Goal: Task Accomplishment & Management: Use online tool/utility

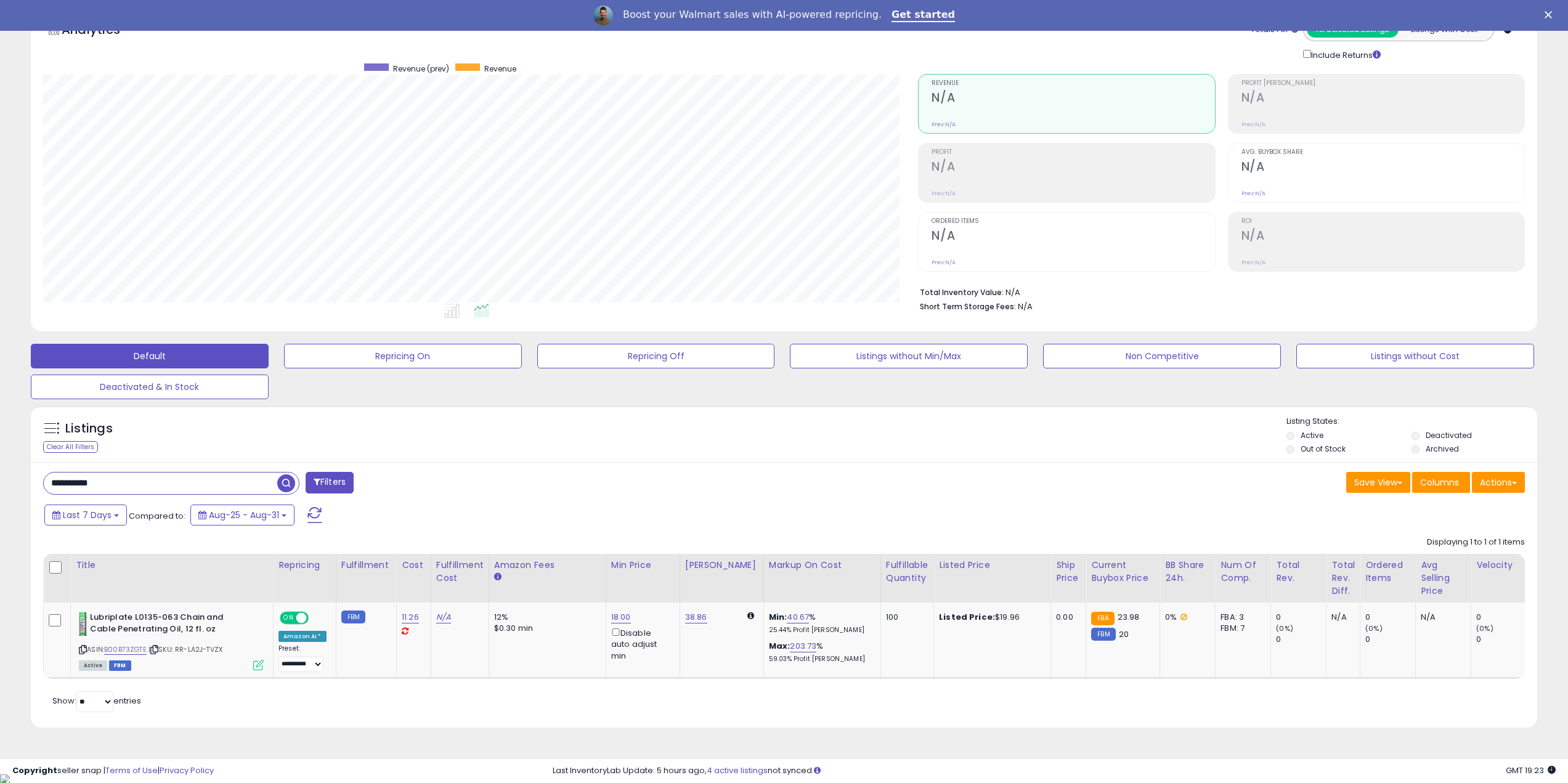
scroll to position [253, 875]
click at [70, 444] on div "Clear All Filters" at bounding box center [70, 447] width 55 height 12
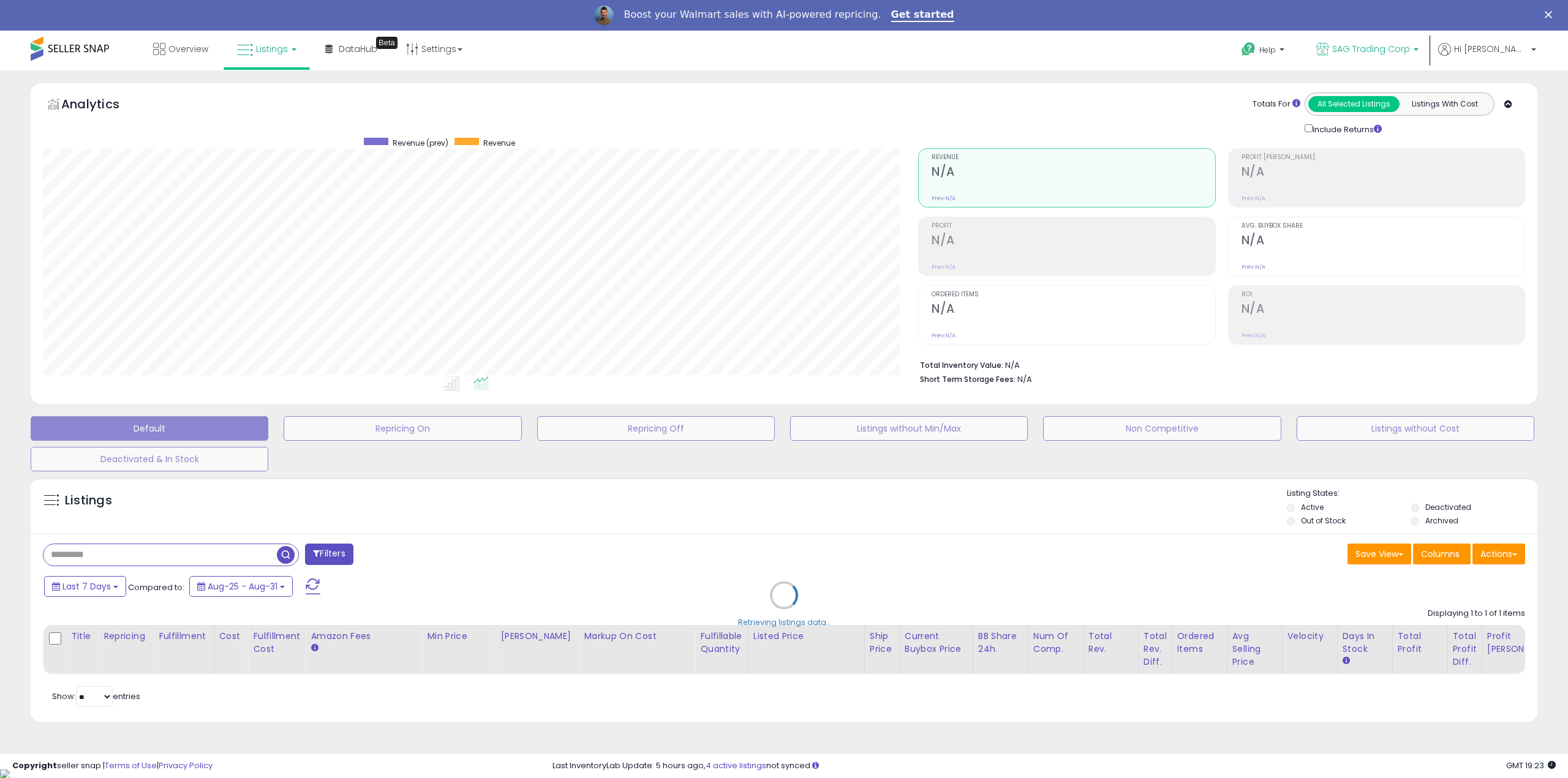
click at [1397, 53] on span "SAG Trading Corp" at bounding box center [1370, 49] width 77 height 12
click at [1524, 53] on span "Hi [PERSON_NAME]" at bounding box center [1491, 49] width 74 height 12
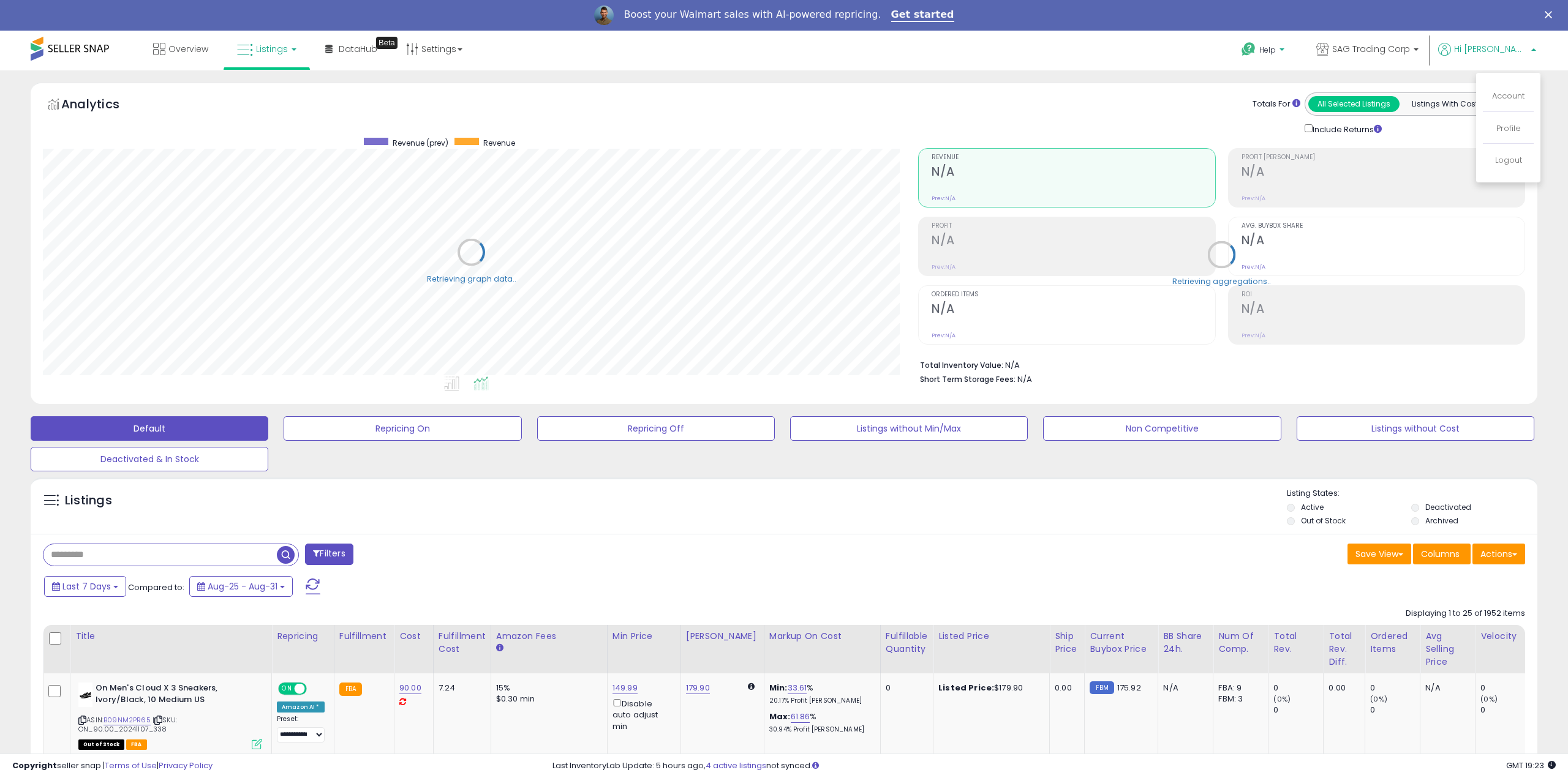
click at [1276, 54] on span "Help" at bounding box center [1267, 50] width 17 height 11
click at [1298, 135] on link "Search Knowledge Hub" at bounding box center [1266, 134] width 64 height 23
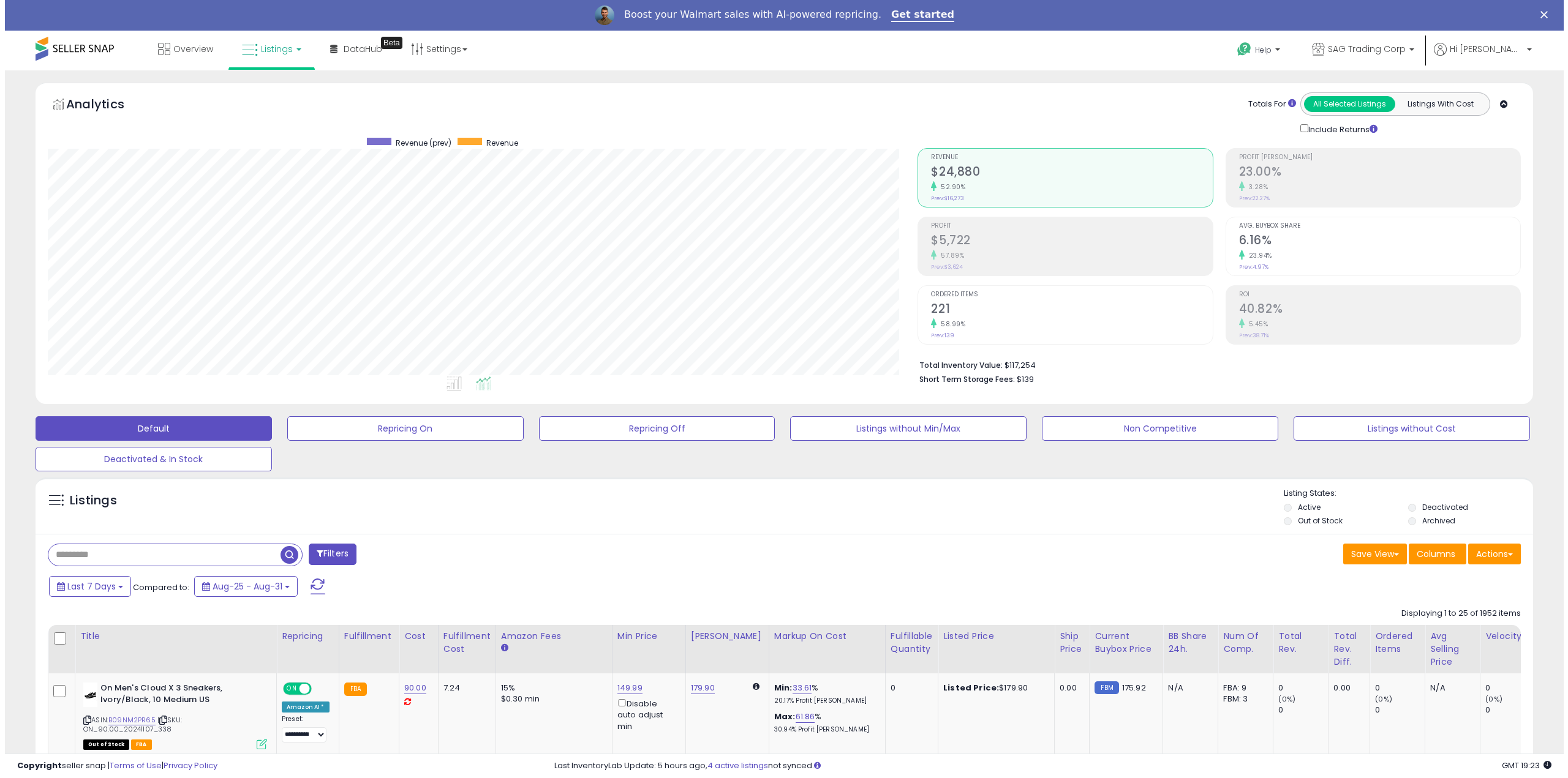
scroll to position [251, 870]
click at [123, 553] on input "text" at bounding box center [159, 555] width 232 height 21
type input "******"
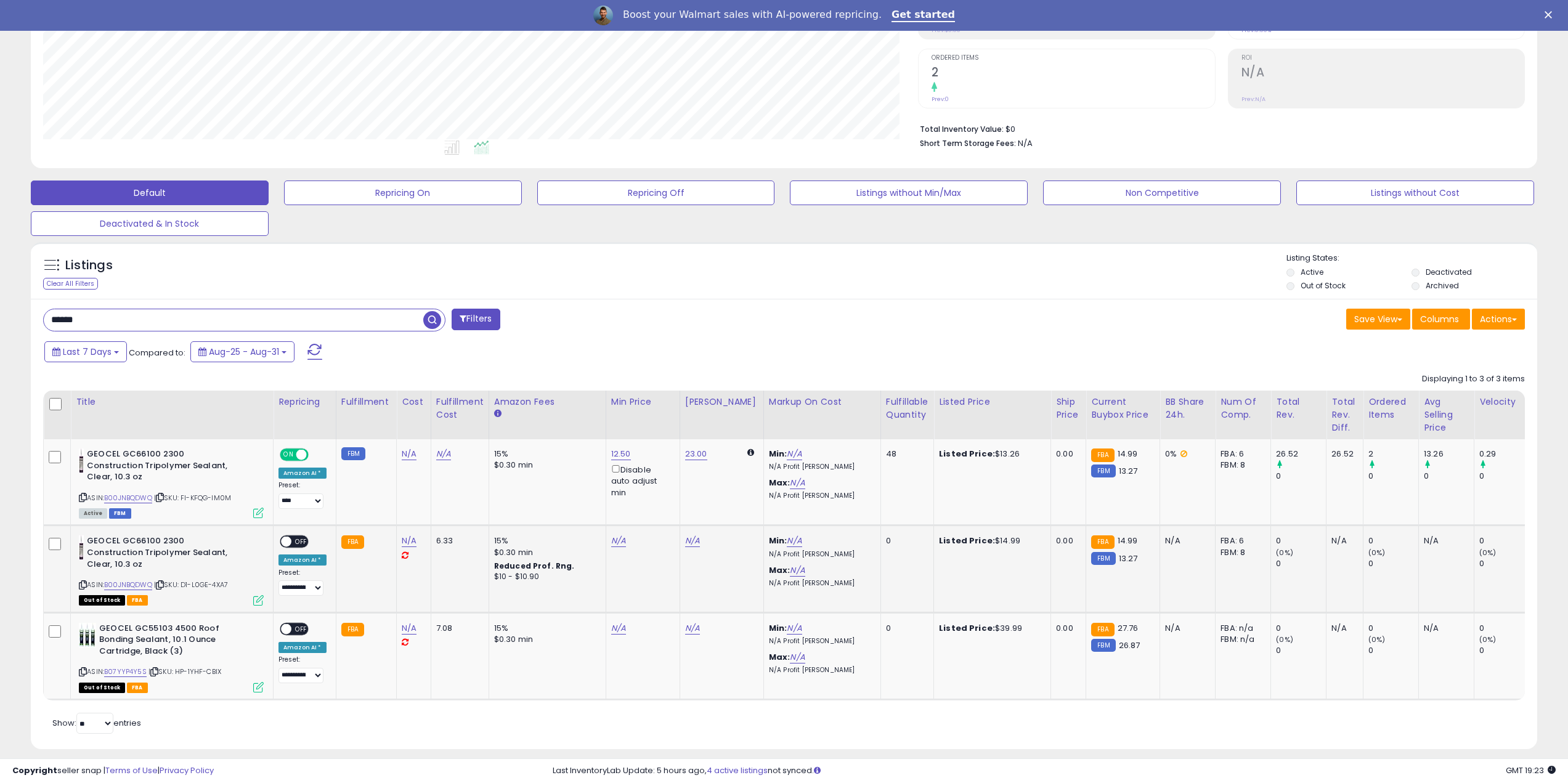
click at [260, 596] on icon at bounding box center [258, 601] width 11 height 11
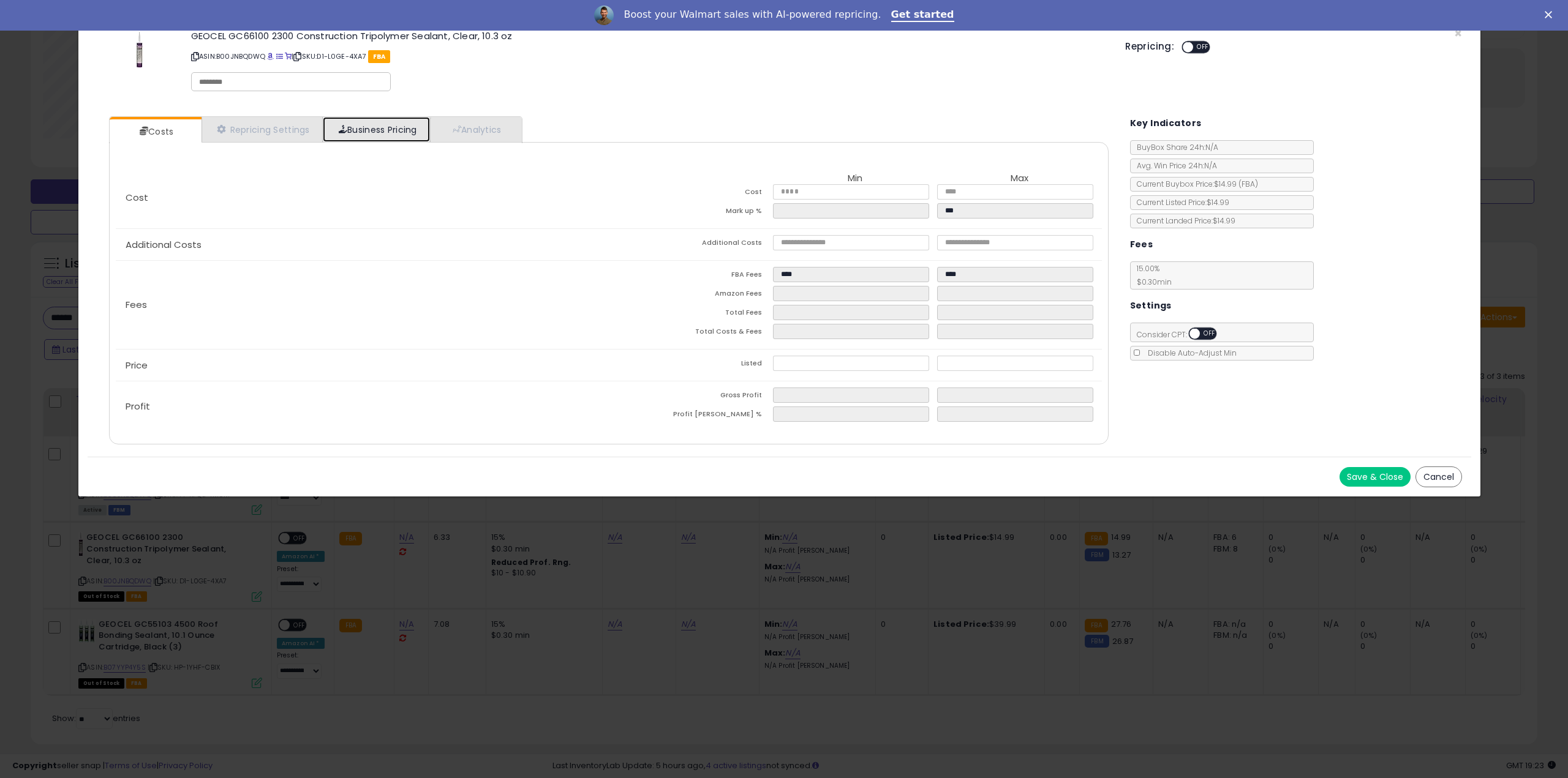
click at [388, 133] on link "Business Pricing" at bounding box center [376, 130] width 107 height 25
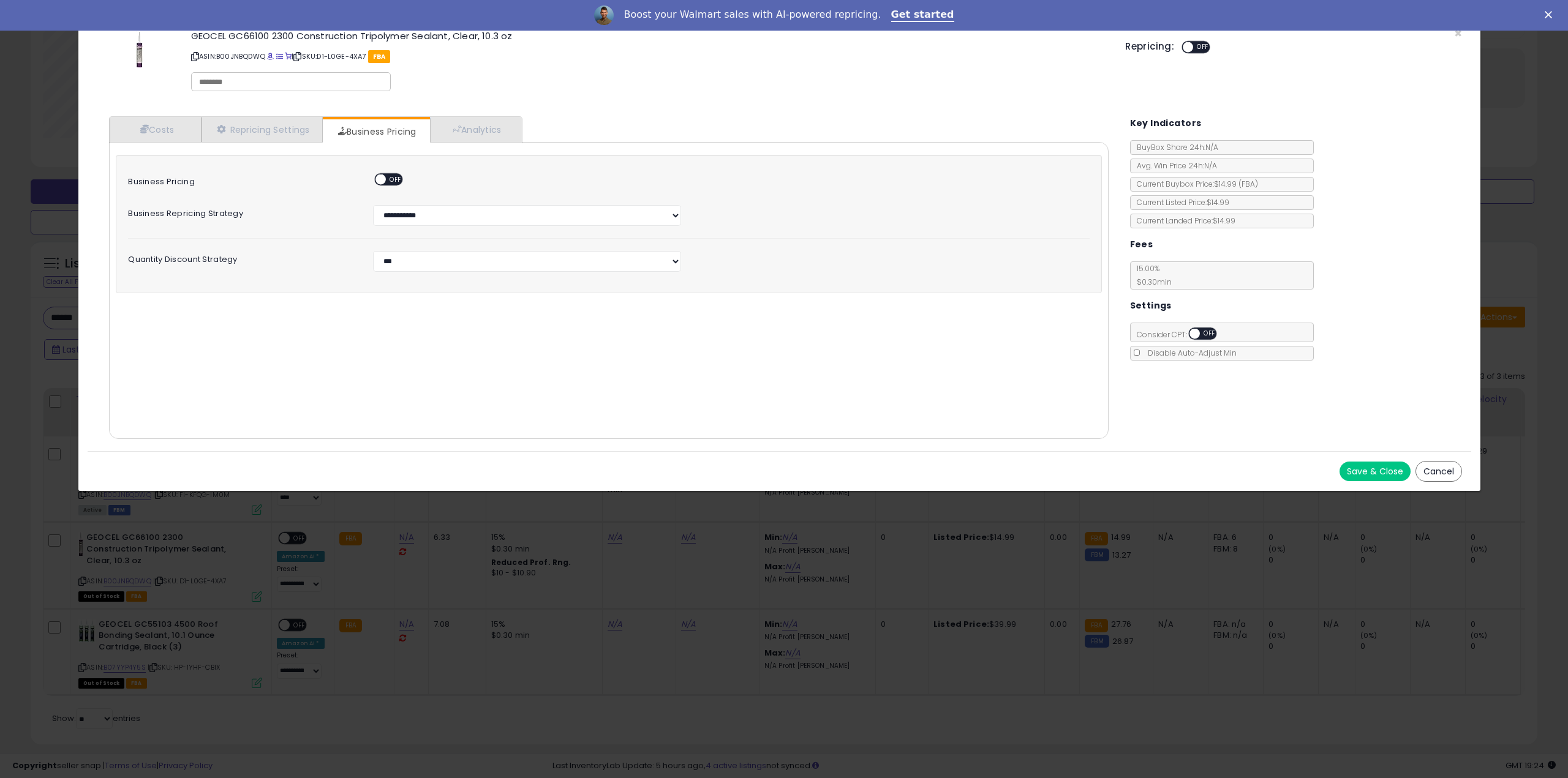
click at [1428, 473] on button "Cancel" at bounding box center [1438, 471] width 47 height 21
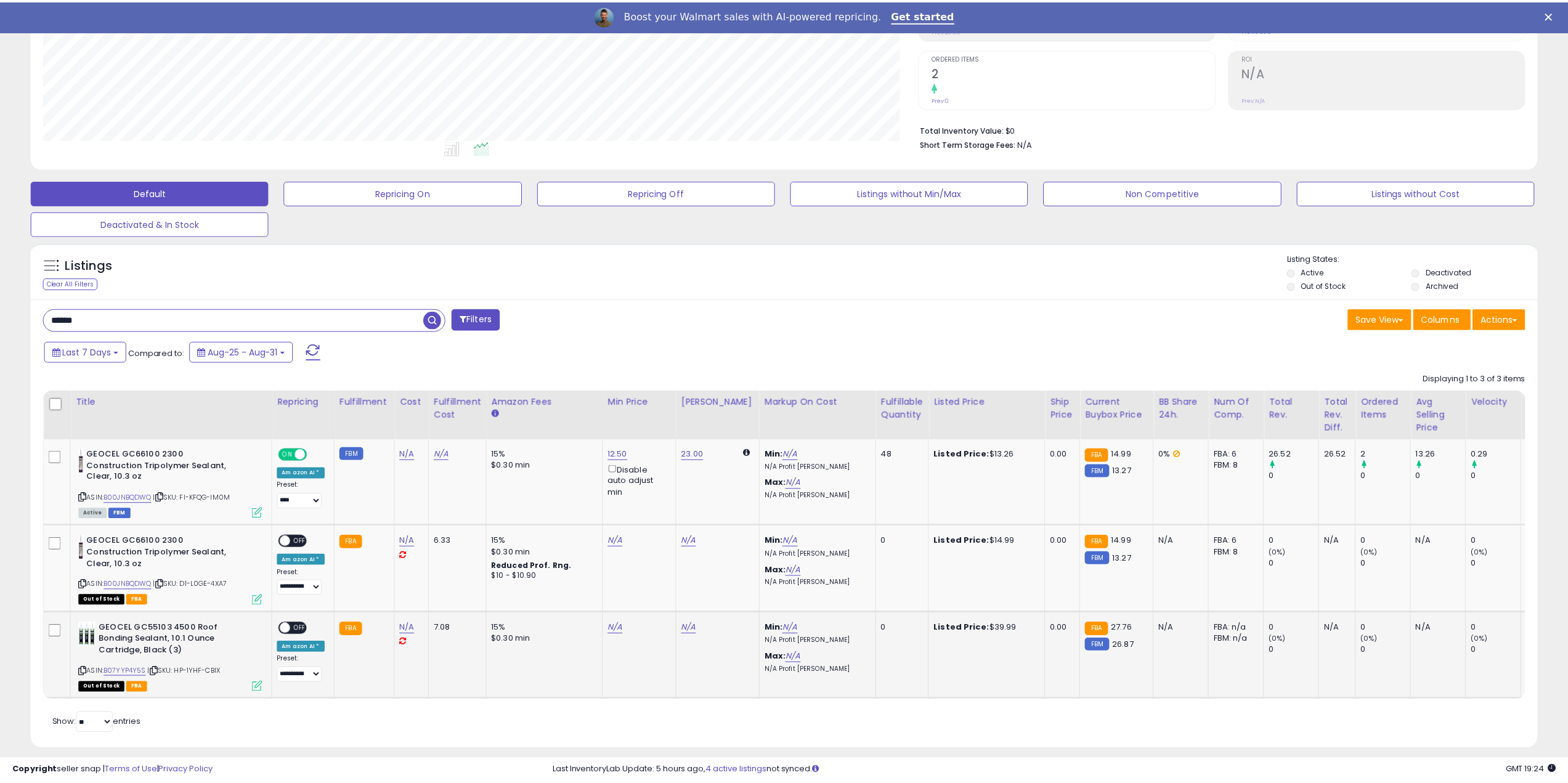
scroll to position [615984, 615238]
